Goal: Find specific page/section: Find specific page/section

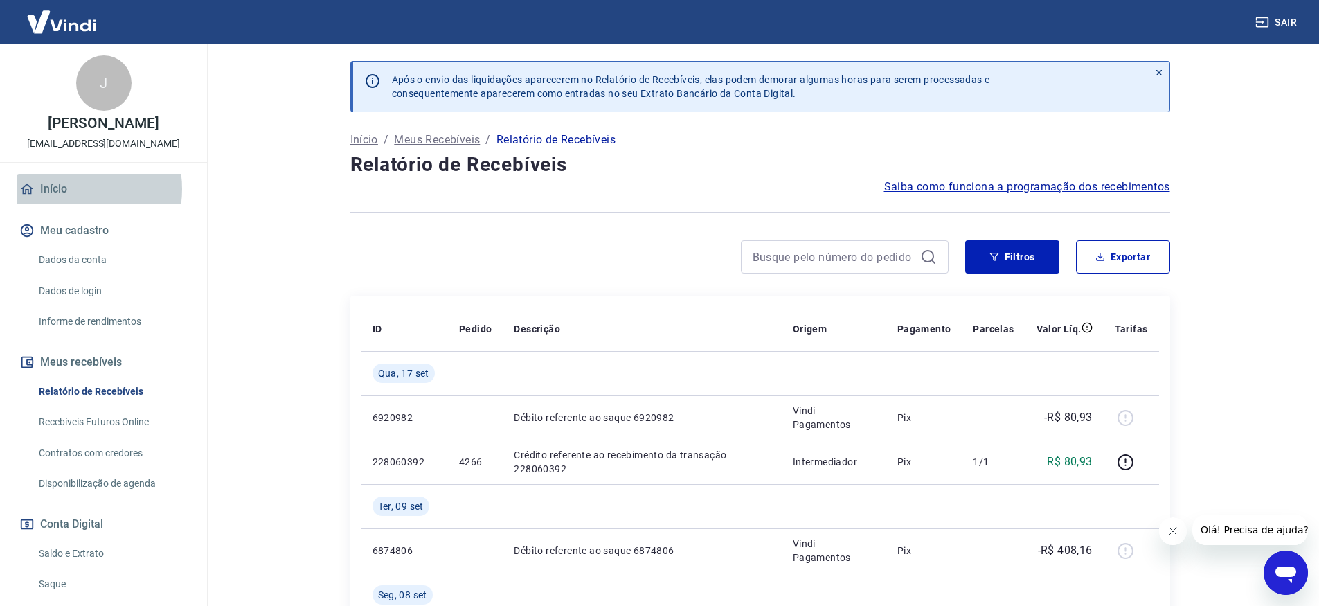
click at [70, 189] on link "Início" at bounding box center [104, 189] width 174 height 30
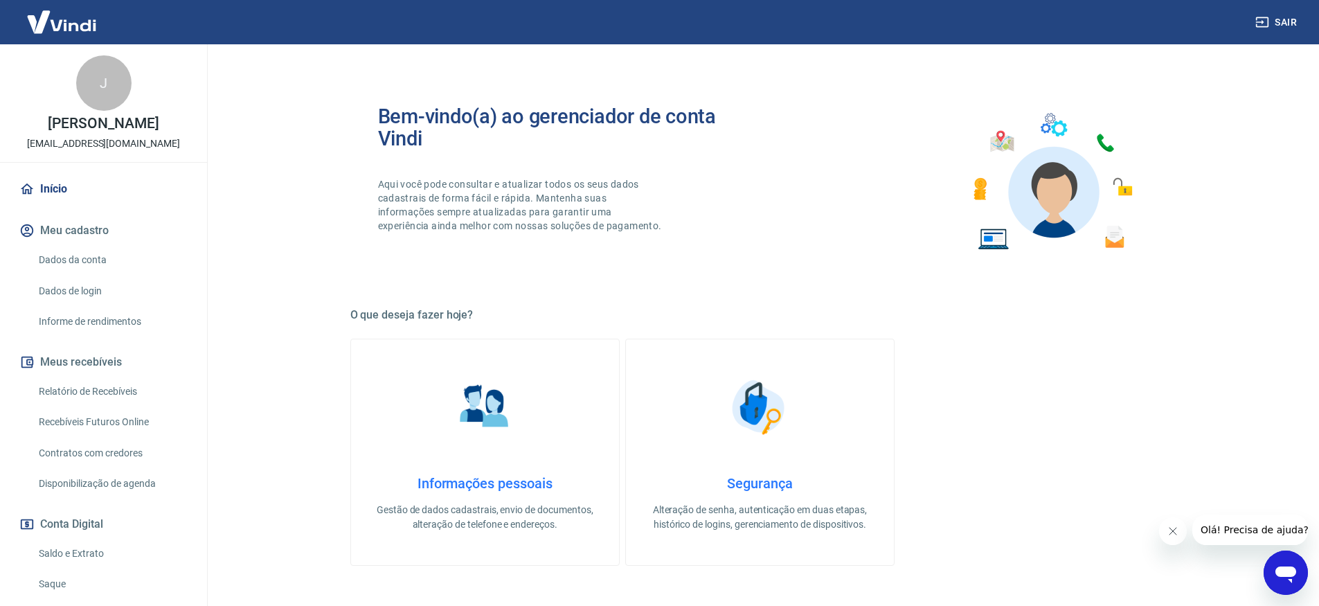
click at [75, 430] on link "Recebíveis Futuros Online" at bounding box center [111, 422] width 157 height 28
